Goal: Information Seeking & Learning: Check status

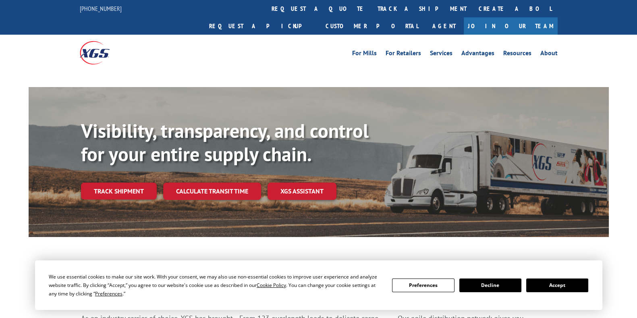
click at [292, 35] on div "For Mills For Retailers Services Advantages Resources About For Mills For Retai…" at bounding box center [319, 53] width 478 height 36
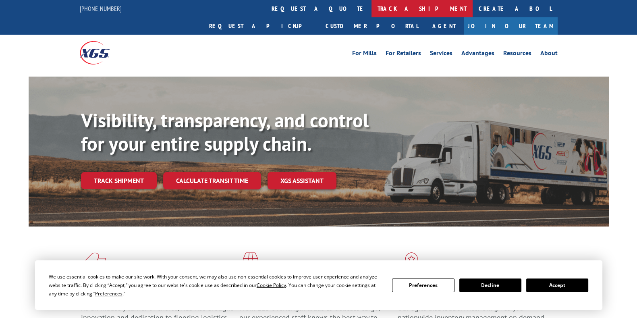
click at [371, 9] on link "track a shipment" at bounding box center [421, 8] width 101 height 17
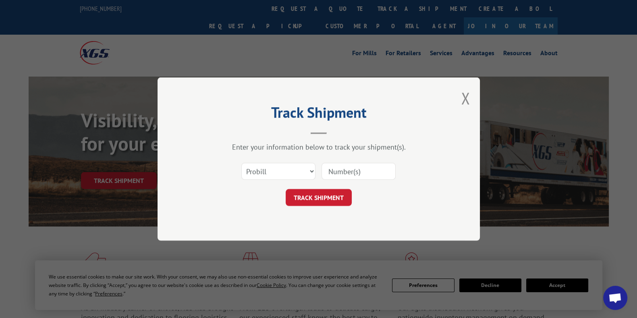
click at [345, 167] on input at bounding box center [358, 171] width 74 height 17
paste input "645692"
type input "645692"
click at [290, 170] on select "Select category... Probill BOL PO" at bounding box center [278, 171] width 74 height 17
select select "bol"
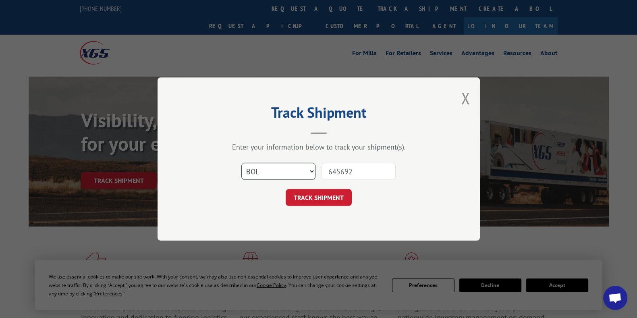
click at [241, 163] on select "Select category... Probill BOL PO" at bounding box center [278, 171] width 74 height 17
click at [346, 193] on button "TRACK SHIPMENT" at bounding box center [319, 197] width 66 height 17
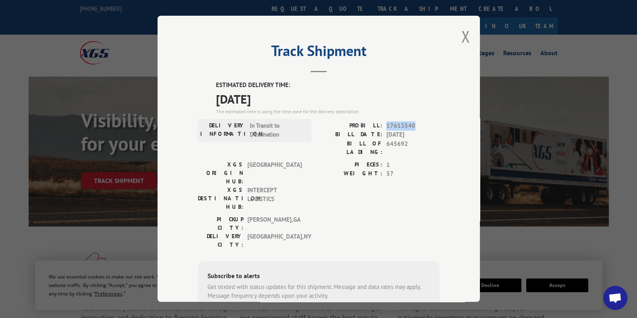
drag, startPoint x: 413, startPoint y: 123, endPoint x: 382, endPoint y: 125, distance: 31.1
click at [386, 125] on span "17613540" at bounding box center [412, 125] width 53 height 9
copy span "17613540"
